Goal: Information Seeking & Learning: Understand process/instructions

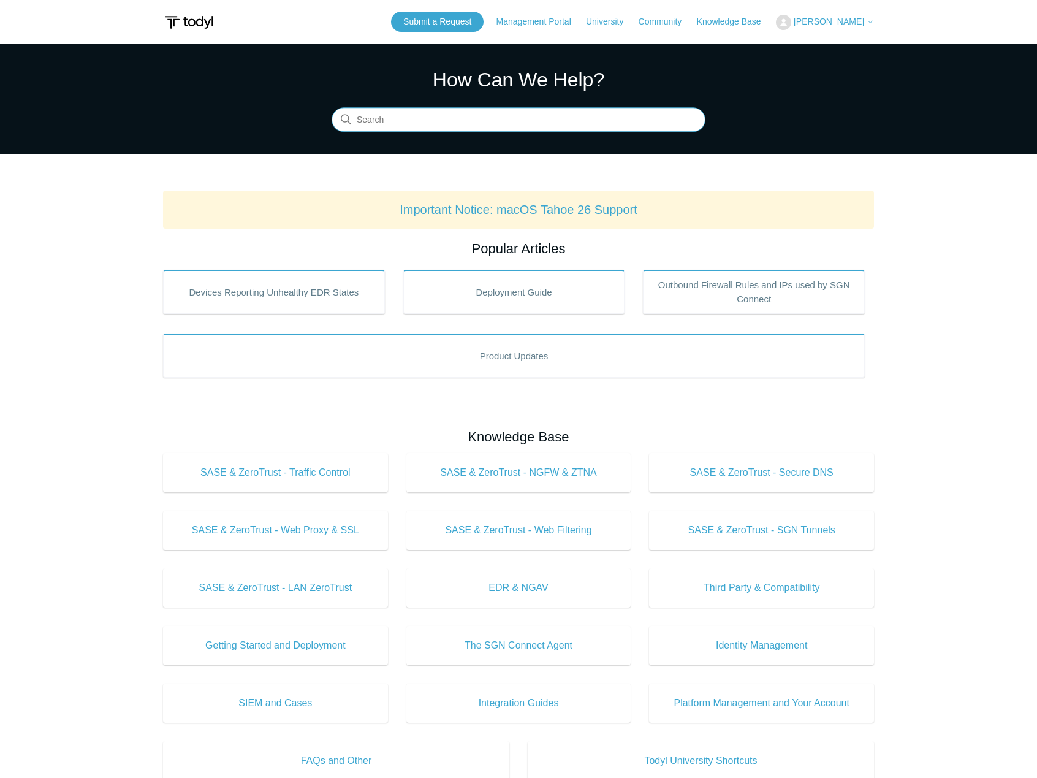
click at [475, 129] on input "Search" at bounding box center [519, 120] width 374 height 25
type input "uninstall agent"
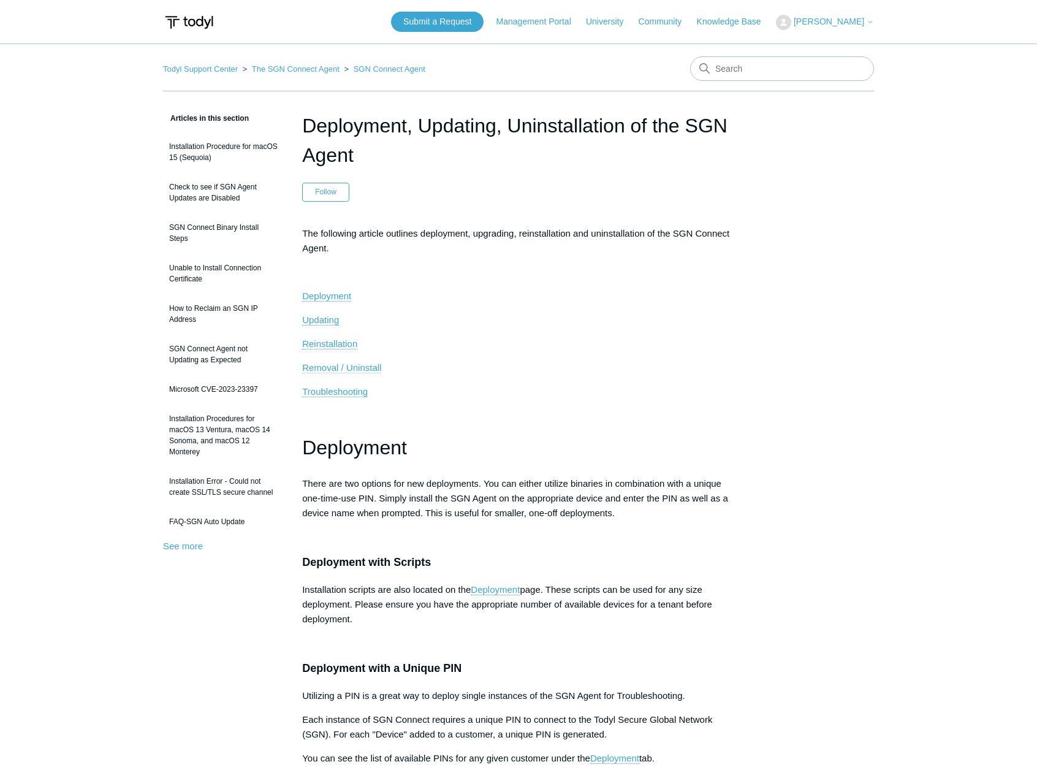
click at [359, 367] on span "Removal / Uninstall" at bounding box center [341, 367] width 79 height 10
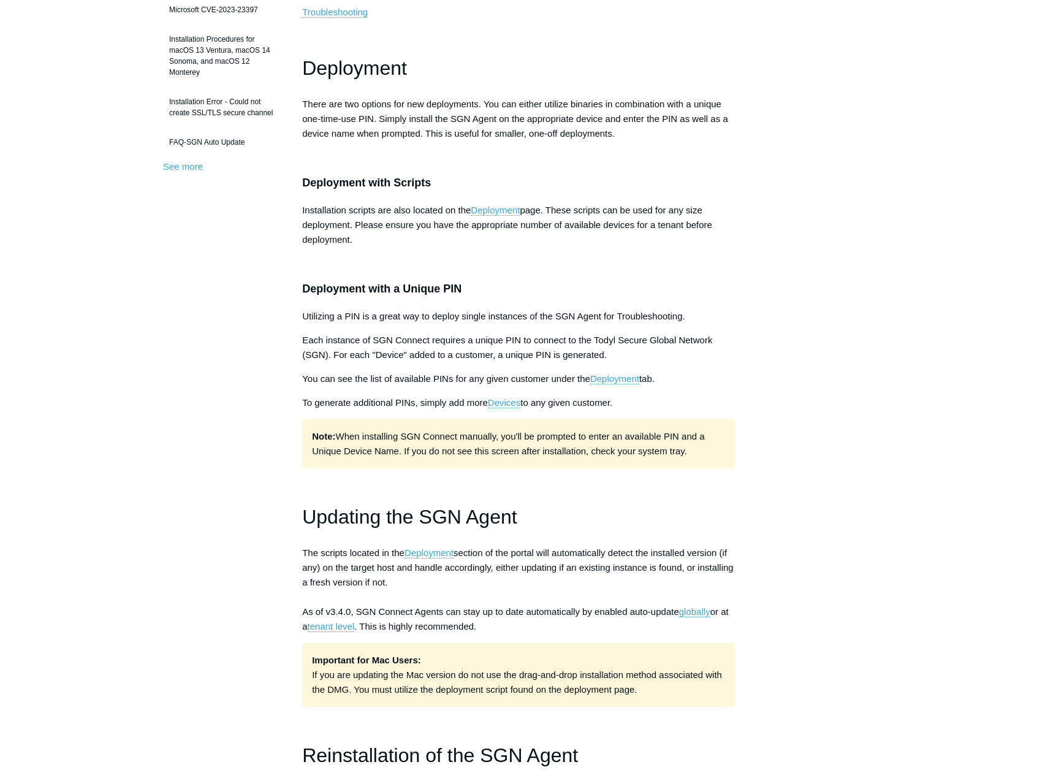
scroll to position [300, 0]
